Goal: Transaction & Acquisition: Book appointment/travel/reservation

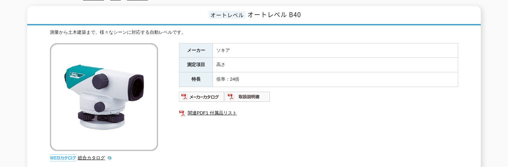
scroll to position [105, 0]
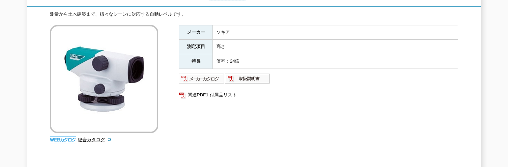
click at [199, 76] on img at bounding box center [202, 78] width 46 height 11
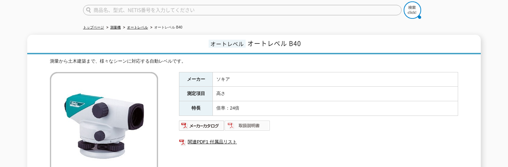
scroll to position [70, 0]
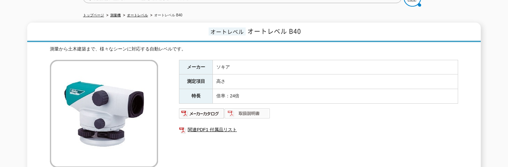
click at [244, 110] on img at bounding box center [248, 113] width 46 height 11
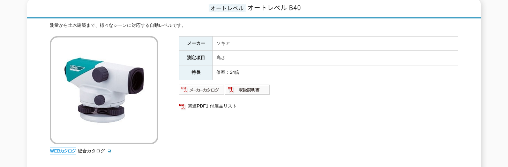
scroll to position [105, 0]
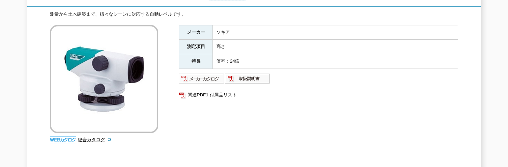
click at [206, 74] on img at bounding box center [202, 78] width 46 height 11
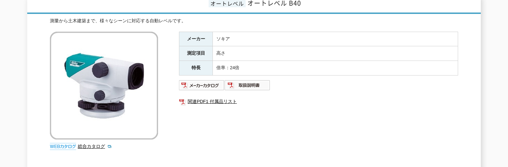
scroll to position [105, 0]
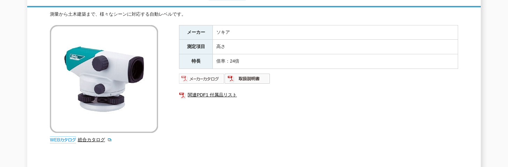
click at [204, 79] on img at bounding box center [202, 78] width 46 height 11
